Goal: Information Seeking & Learning: Learn about a topic

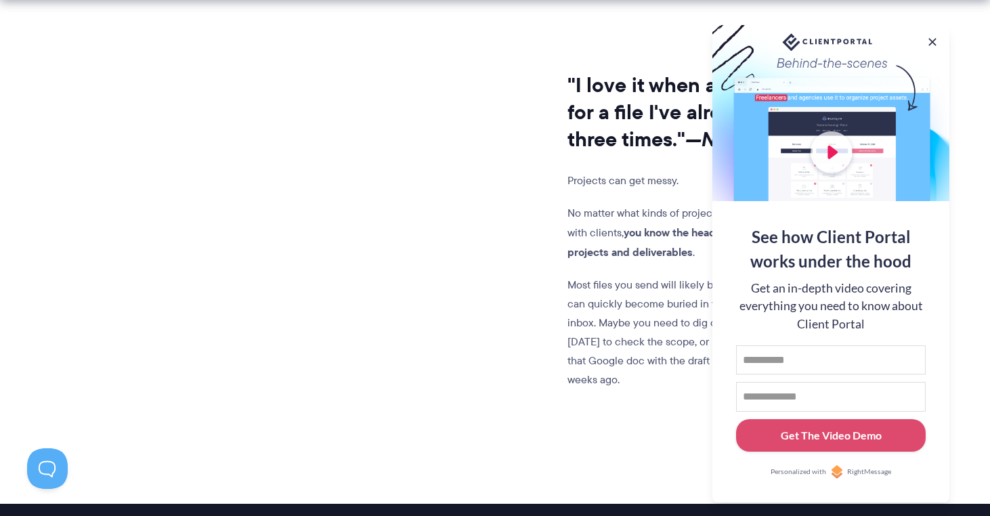
scroll to position [1136, 0]
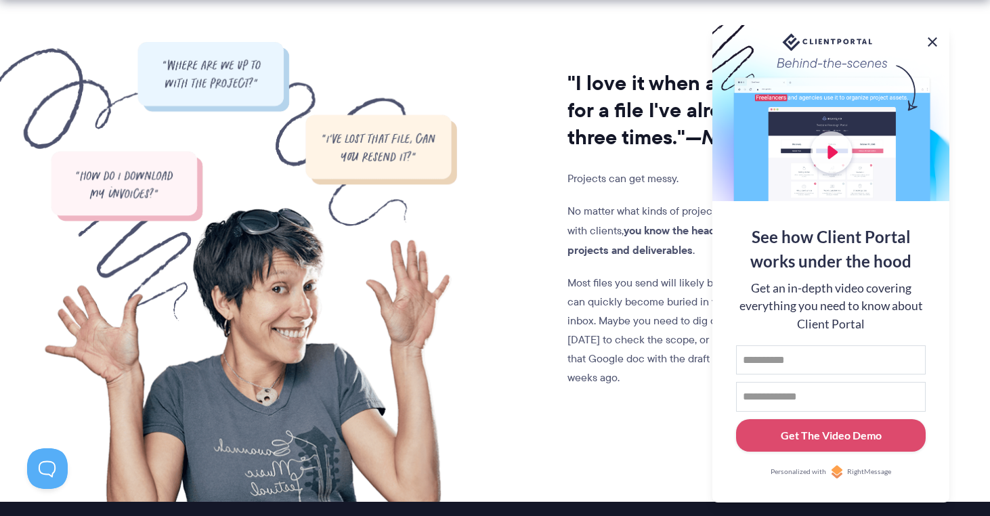
click at [927, 37] on button at bounding box center [932, 42] width 16 height 16
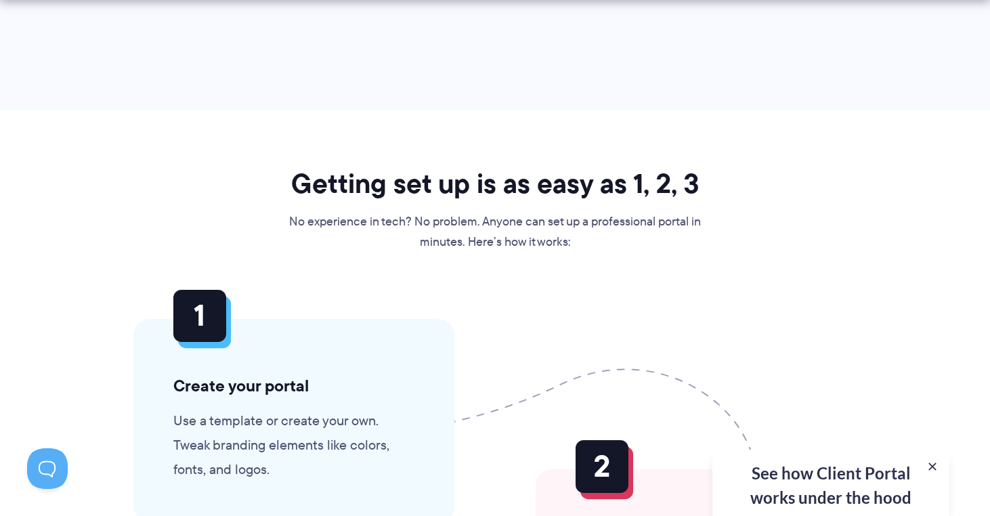
scroll to position [3016, 0]
